Goal: Task Accomplishment & Management: Manage account settings

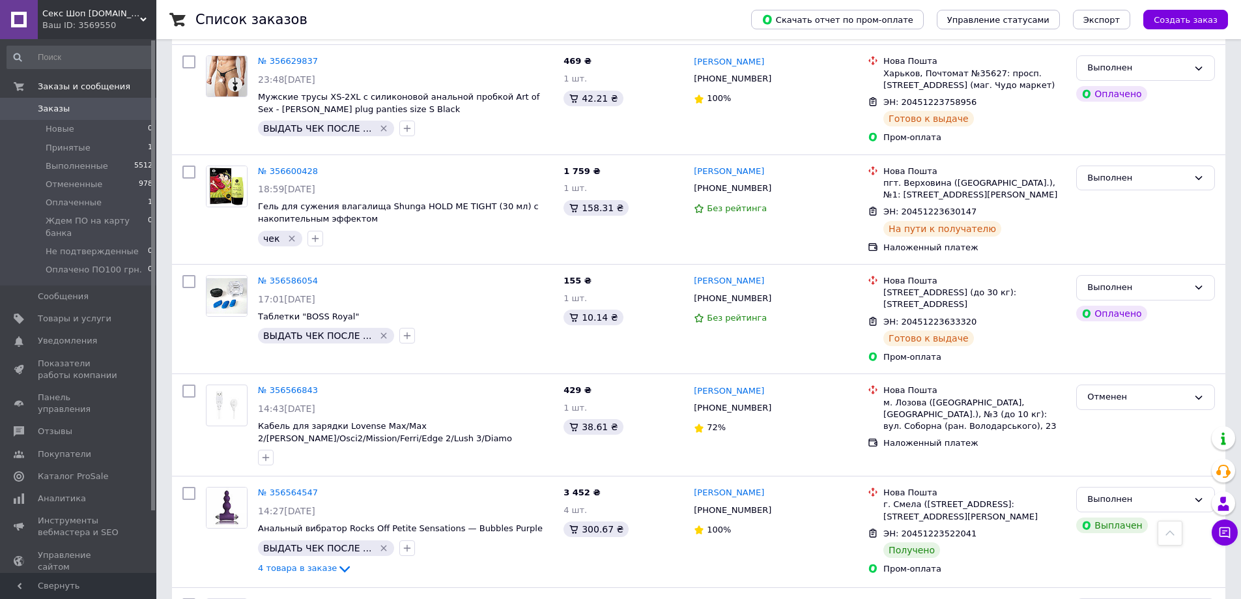
scroll to position [1238, 0]
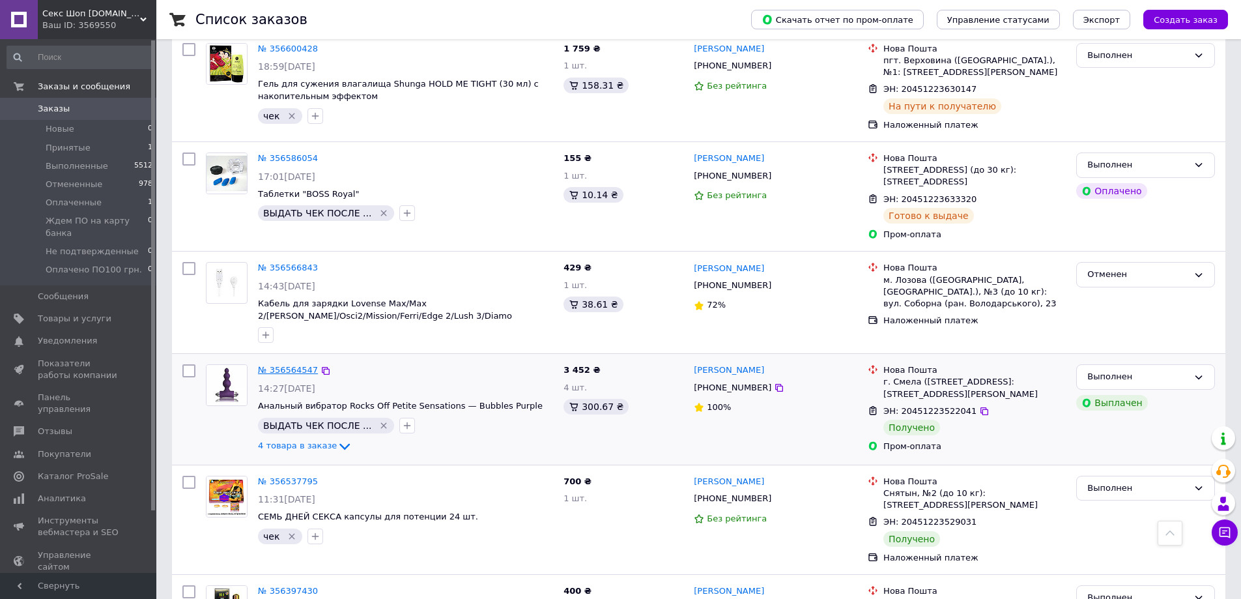
click at [280, 365] on link "№ 356564547" at bounding box center [288, 370] width 60 height 10
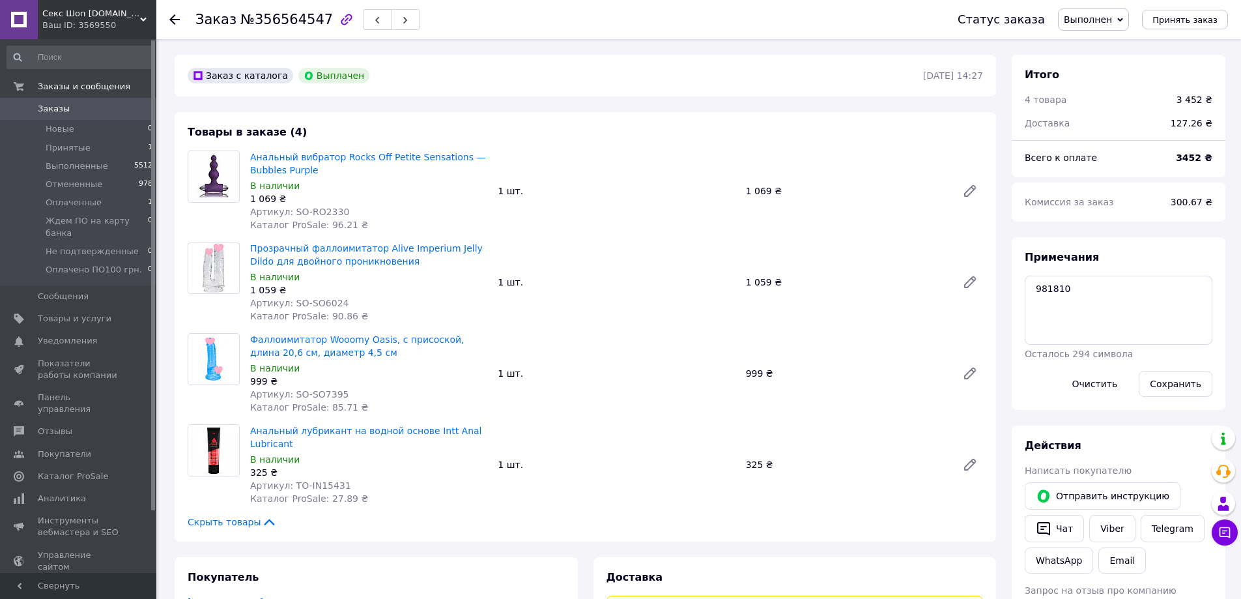
scroll to position [94, 0]
drag, startPoint x: 291, startPoint y: 208, endPoint x: 345, endPoint y: 209, distance: 54.7
click at [345, 209] on div "Артикул: SO-RO2330" at bounding box center [368, 211] width 237 height 13
copy span "SO-RO2330"
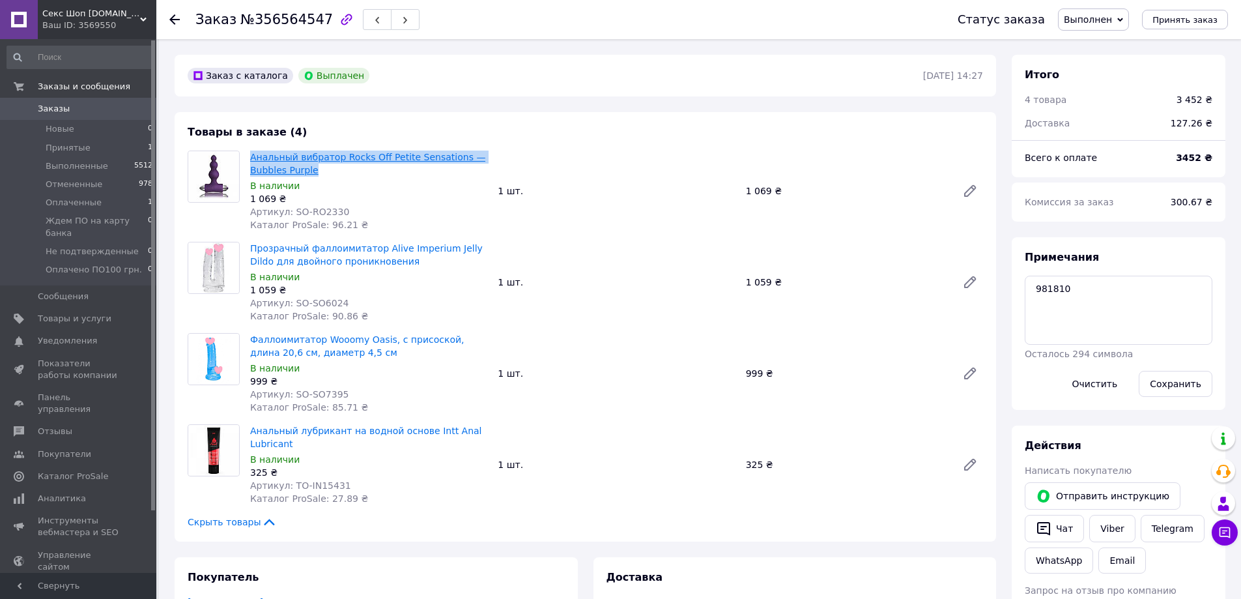
drag, startPoint x: 248, startPoint y: 158, endPoint x: 309, endPoint y: 169, distance: 62.4
click at [309, 169] on div "Анальный вибратор Rocks Off Petite Sensations — Bubbles Purple В наличии 1 069 …" at bounding box center [369, 191] width 248 height 86
copy link "Анальный вибратор Rocks Off Petite Sensations — Bubbles Purple"
drag, startPoint x: 291, startPoint y: 301, endPoint x: 345, endPoint y: 301, distance: 54.1
click at [345, 301] on div "Артикул: SO-SO6024" at bounding box center [368, 302] width 237 height 13
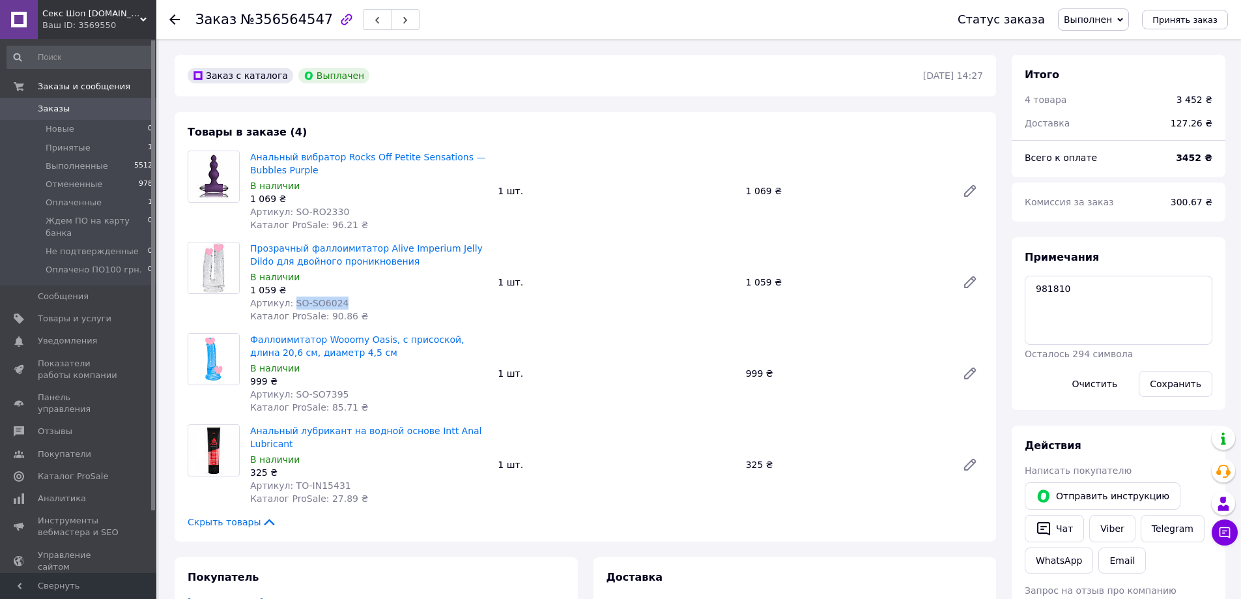
copy span "SO-SO6024"
drag, startPoint x: 248, startPoint y: 246, endPoint x: 387, endPoint y: 258, distance: 139.3
click at [387, 258] on div "Прозрачный фаллоимитатор Alive Imperium Jelly Dildo для двойного проникновения …" at bounding box center [369, 282] width 248 height 86
copy link "Прозрачный фаллоимитатор Alive Imperium Jelly Dildo для двойного проникновения"
drag, startPoint x: 293, startPoint y: 392, endPoint x: 353, endPoint y: 389, distance: 60.0
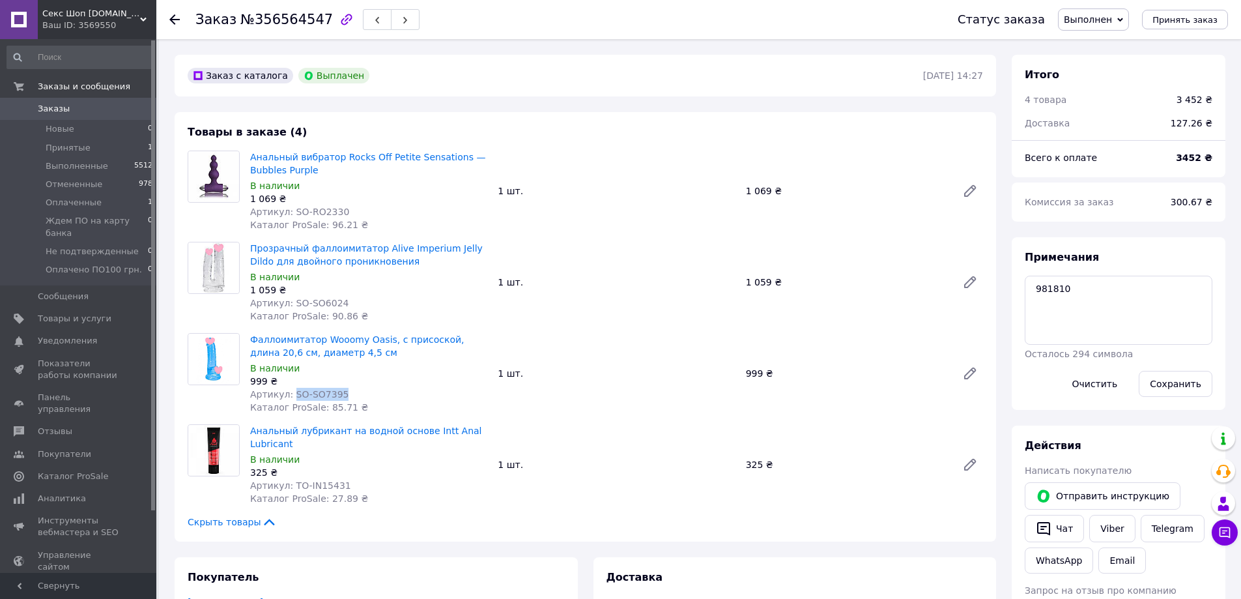
click at [368, 389] on div "Артикул: SO-SO7395" at bounding box center [368, 394] width 237 height 13
copy span "SO-SO7395"
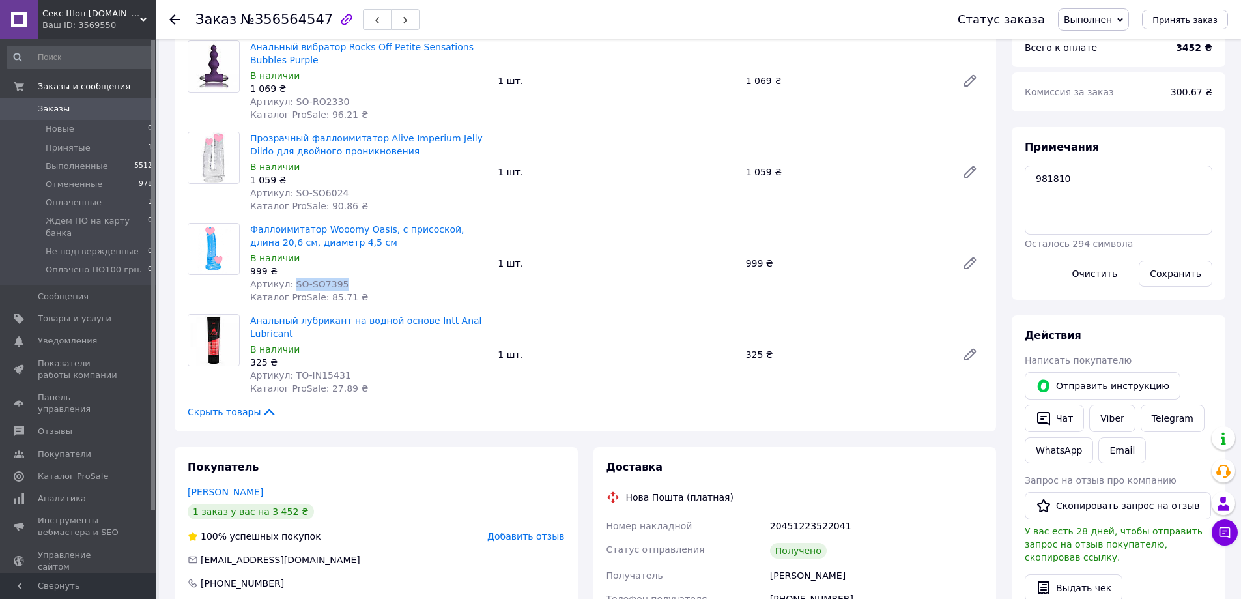
scroll to position [130, 0]
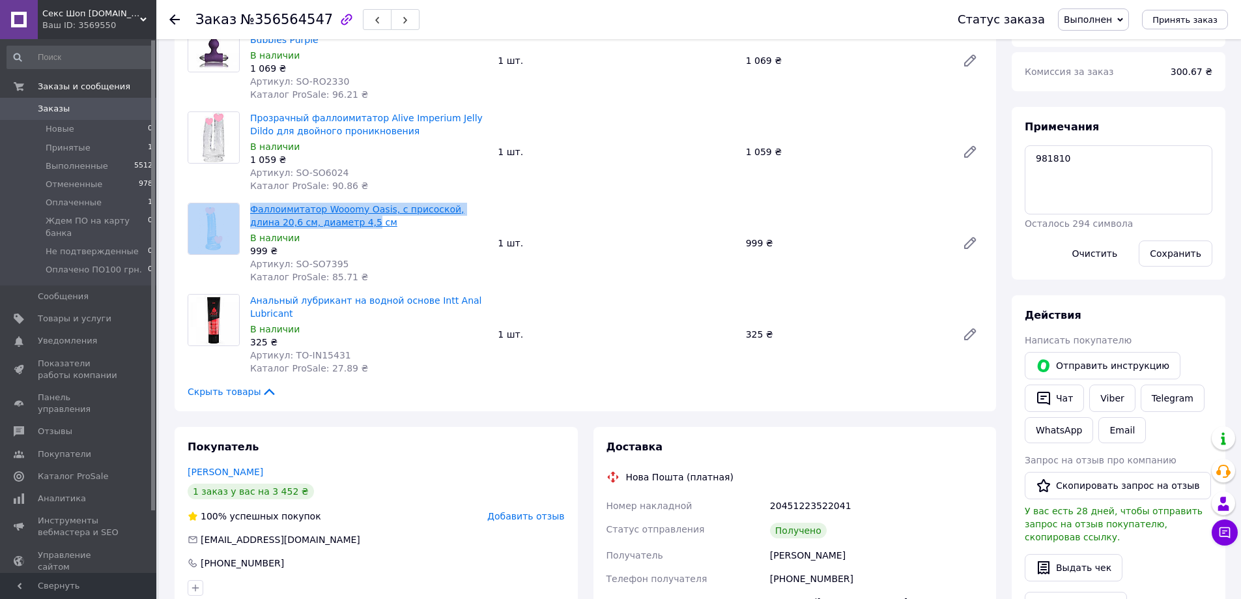
drag, startPoint x: 244, startPoint y: 208, endPoint x: 315, endPoint y: 222, distance: 72.8
click at [315, 222] on div "Фаллоимитатор Wooomy Oasis, с присоской, длина 20,6 см, диаметр 4,5 см В наличи…" at bounding box center [585, 243] width 806 height 81
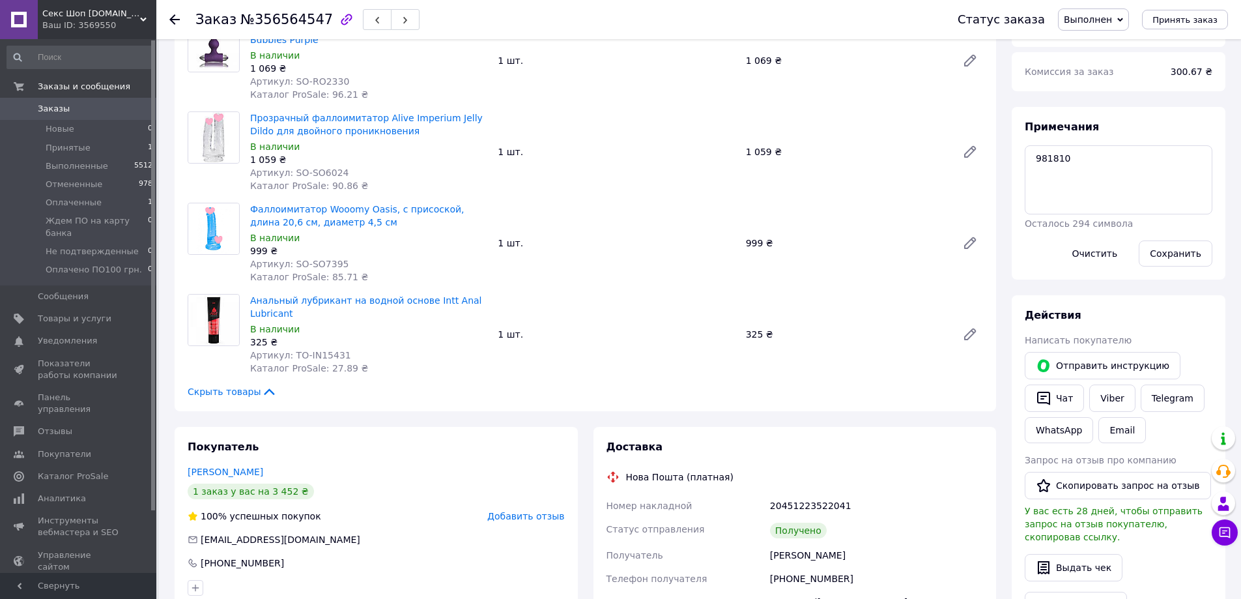
click at [361, 242] on div "В наличии" at bounding box center [368, 237] width 237 height 13
drag, startPoint x: 249, startPoint y: 208, endPoint x: 307, endPoint y: 216, distance: 58.4
click at [333, 220] on div "Фаллоимитатор Wooomy Oasis, с присоской, длина 20,6 см, диаметр 4,5 см В наличи…" at bounding box center [369, 243] width 248 height 86
copy link "Фаллоимитатор Wooomy Oasis, с присоской, длина 20,6 см, диаметр 4,5 см"
drag, startPoint x: 290, startPoint y: 352, endPoint x: 343, endPoint y: 351, distance: 52.8
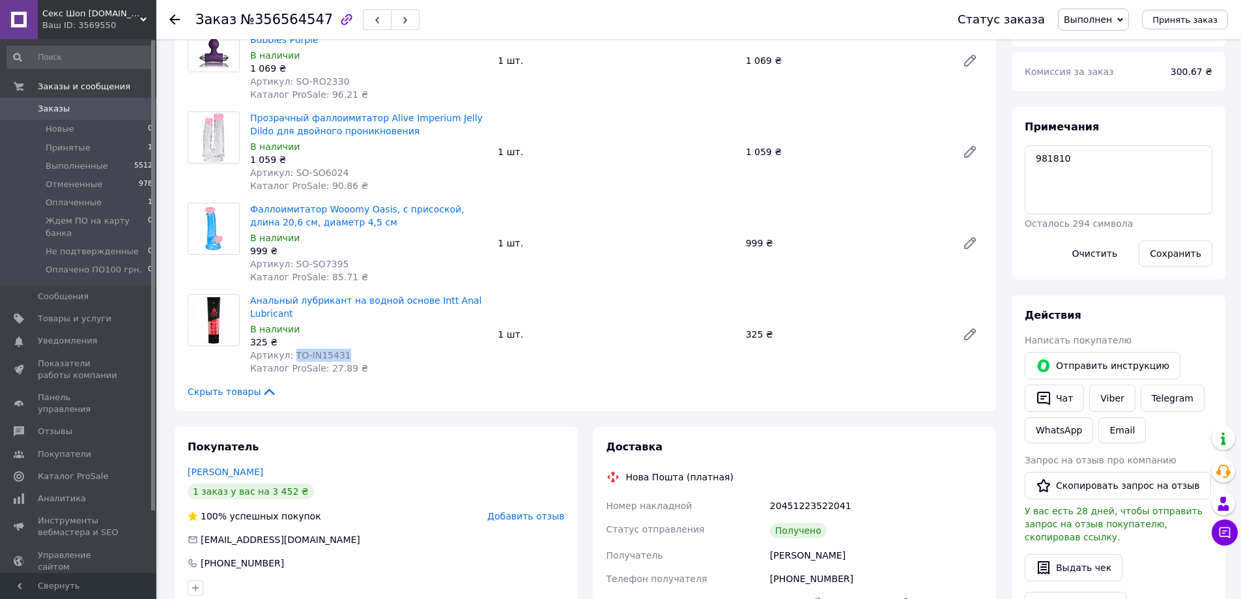
click at [345, 351] on div "Артикул: TO-IN15431" at bounding box center [368, 355] width 237 height 13
copy span "TO-IN15431"
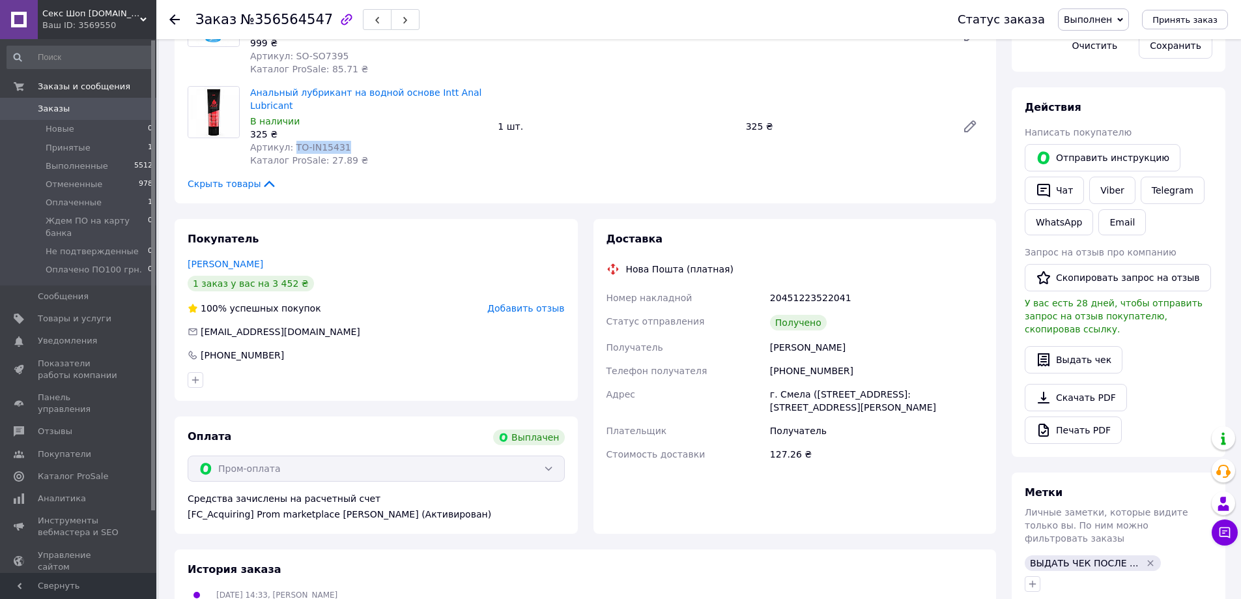
scroll to position [456, 0]
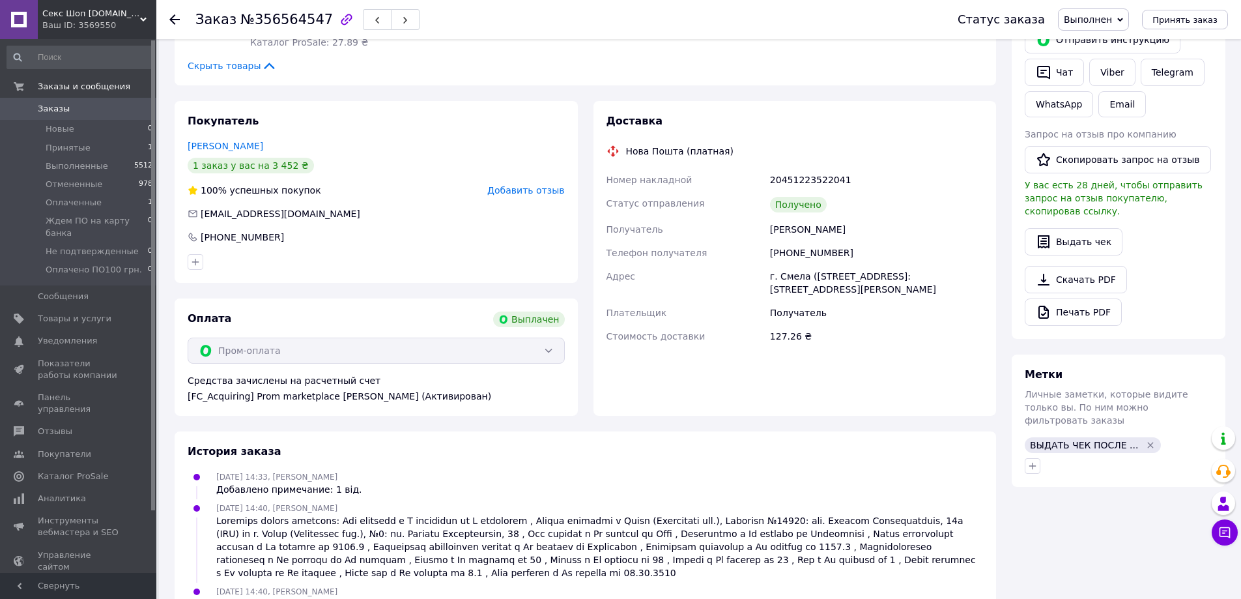
click at [800, 255] on div "[PHONE_NUMBER]" at bounding box center [877, 252] width 218 height 23
copy div "380669364944"
click at [1033, 462] on icon "button" at bounding box center [1032, 465] width 7 height 7
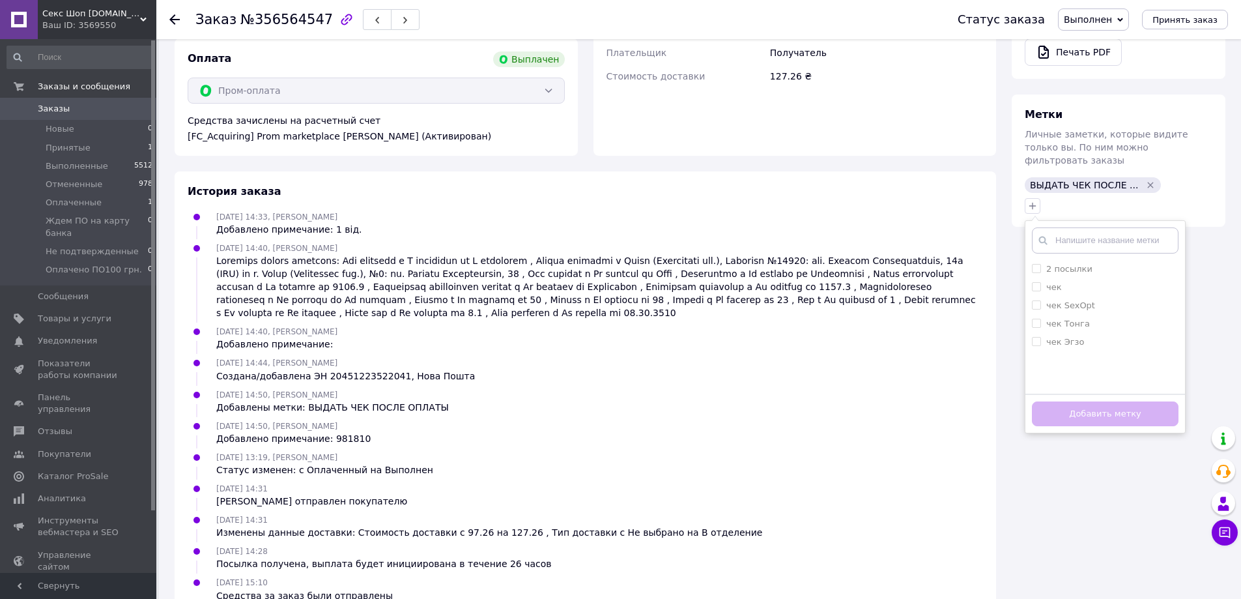
scroll to position [717, 0]
drag, startPoint x: 1035, startPoint y: 263, endPoint x: 1044, endPoint y: 354, distance: 91.7
click at [1035, 281] on input "чек" at bounding box center [1036, 285] width 8 height 8
checkbox input "true"
click at [1100, 401] on button "Добавить метку" at bounding box center [1105, 413] width 147 height 25
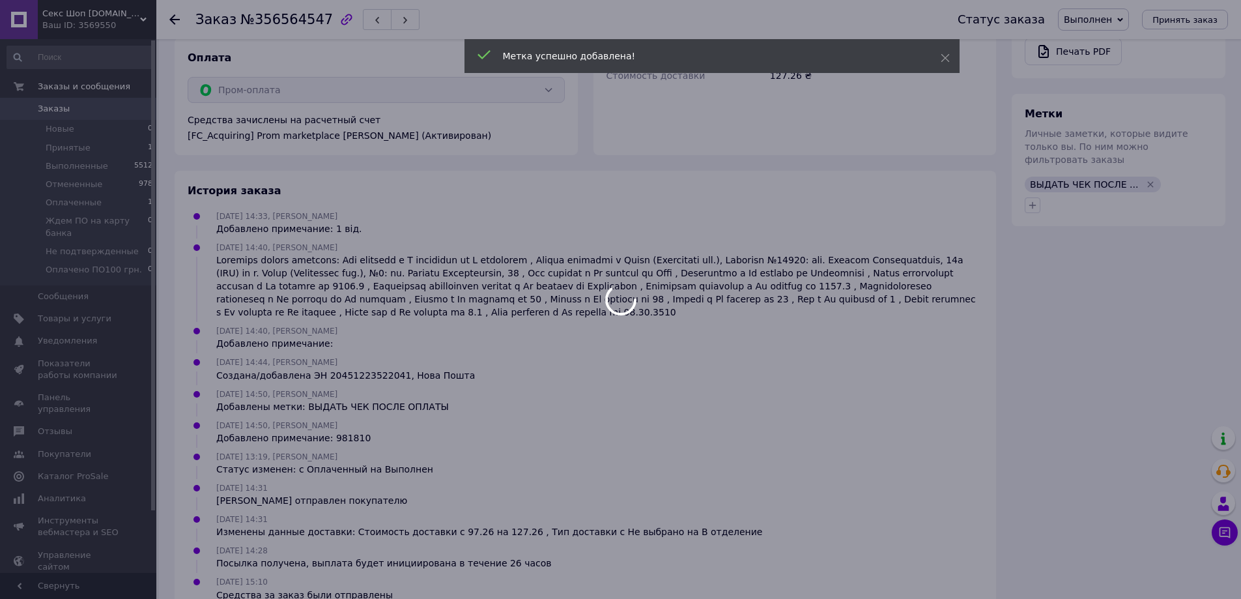
scroll to position [125, 0]
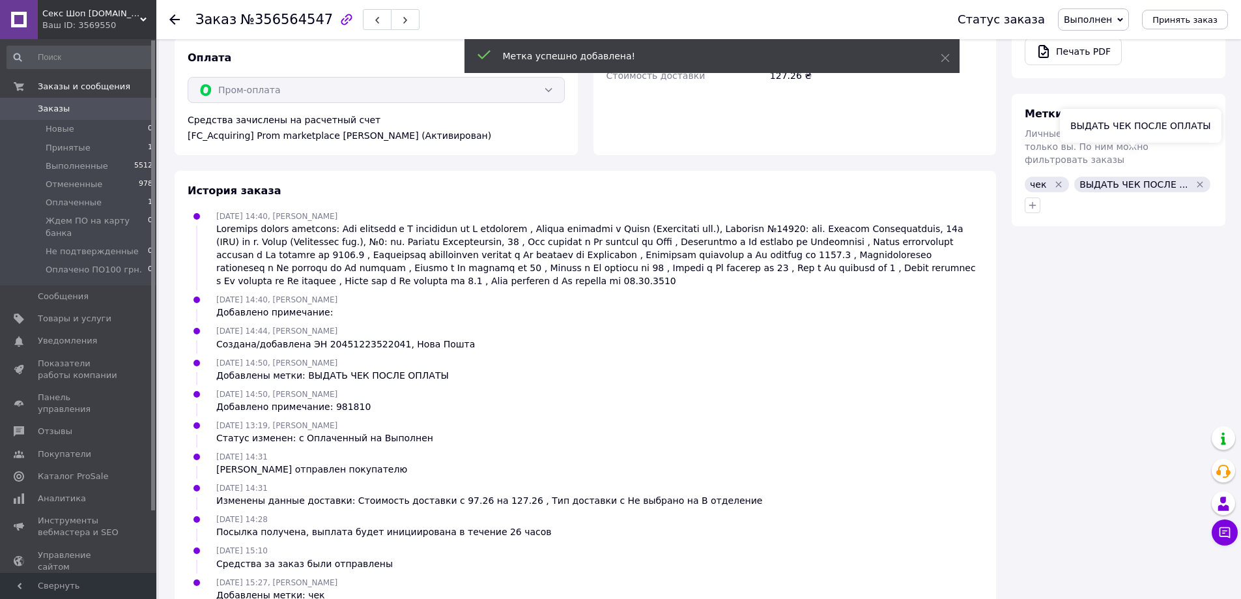
click at [1198, 181] on icon "Удалить метку" at bounding box center [1201, 184] width 6 height 6
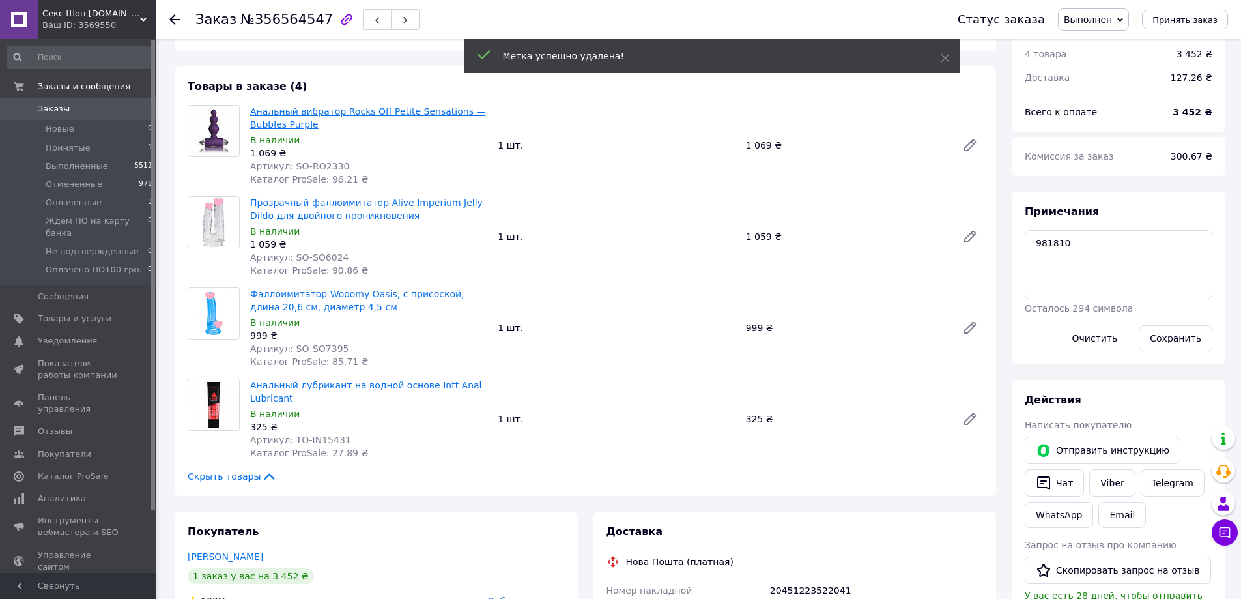
scroll to position [0, 0]
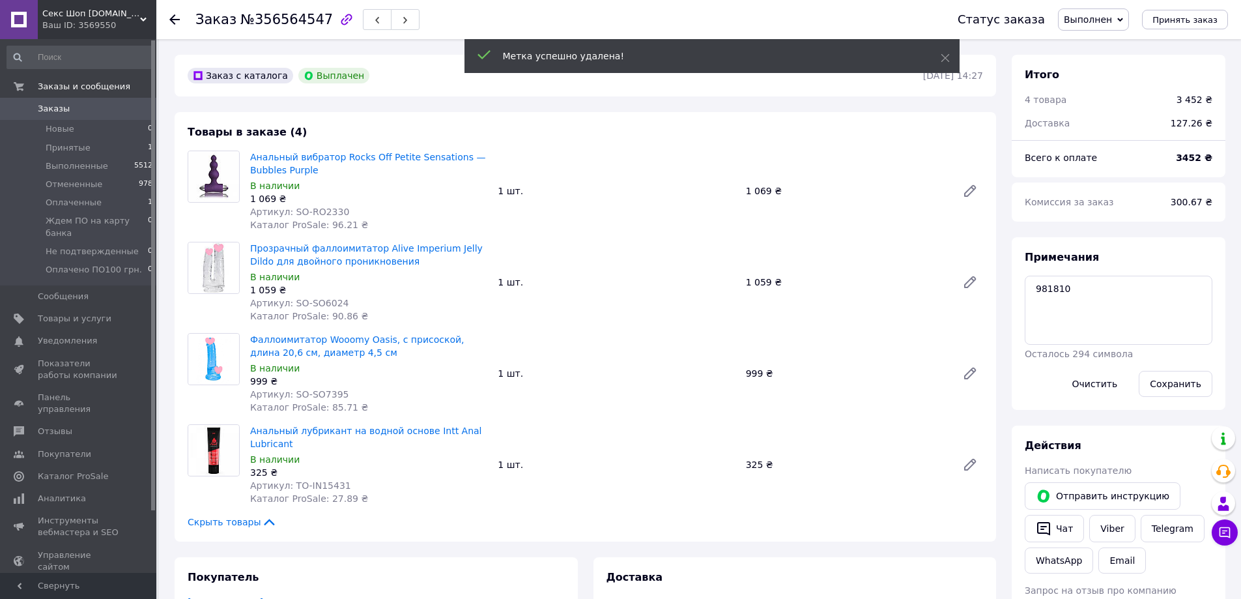
click at [181, 21] on div at bounding box center [182, 19] width 26 height 39
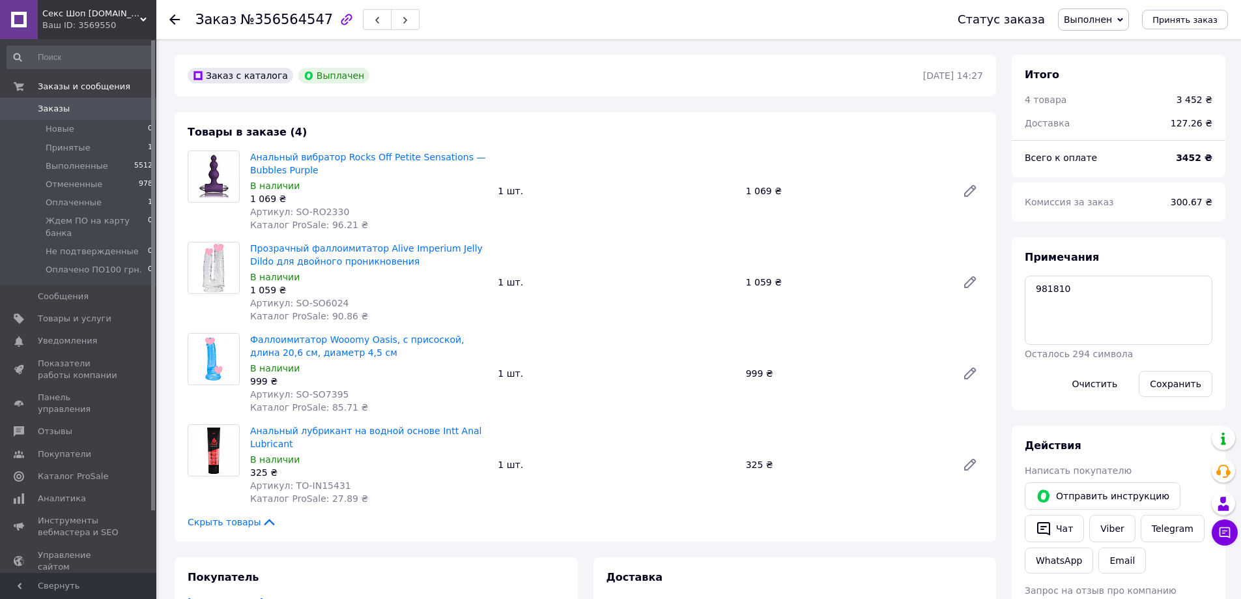
drag, startPoint x: 172, startPoint y: 18, endPoint x: 186, endPoint y: 89, distance: 72.5
click at [172, 18] on use at bounding box center [174, 19] width 10 height 10
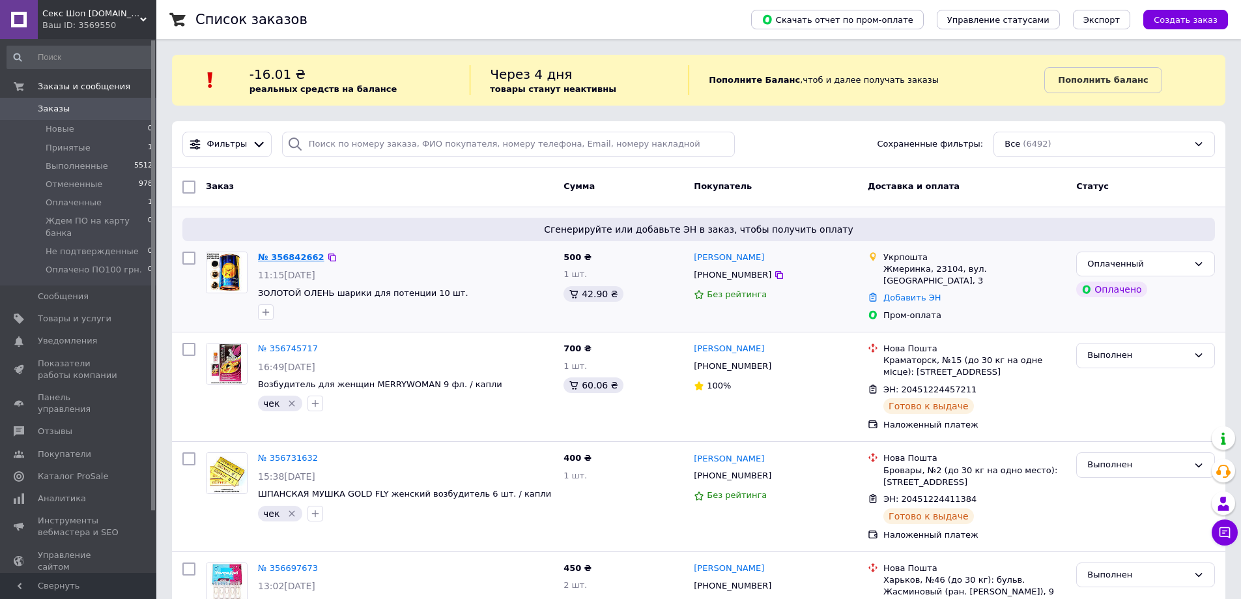
click at [289, 254] on link "№ 356842662" at bounding box center [291, 257] width 66 height 10
